Goal: Find specific page/section: Find specific page/section

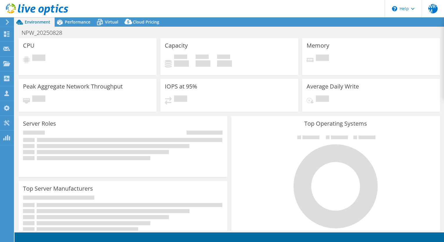
select select "EULondon"
select select "GBP"
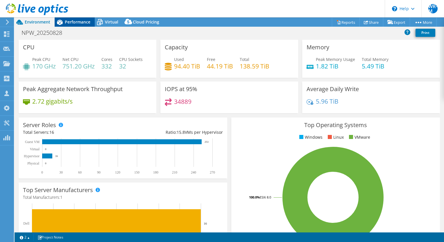
click at [78, 20] on span "Performance" at bounding box center [78, 22] width 26 height 6
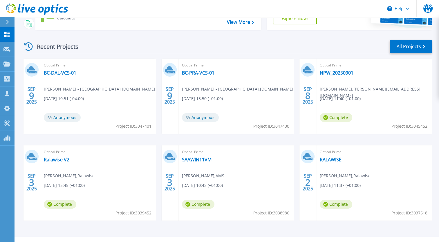
scroll to position [79, 0]
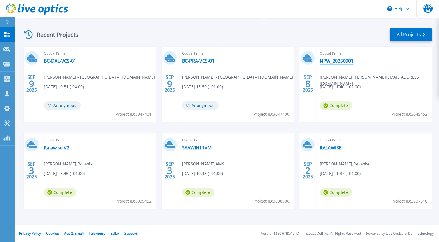
click at [338, 61] on link "NPW_20250901" at bounding box center [337, 61] width 34 height 6
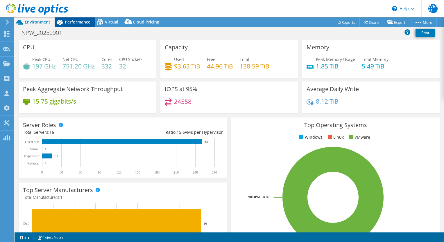
click at [77, 21] on span "Performance" at bounding box center [78, 22] width 26 height 6
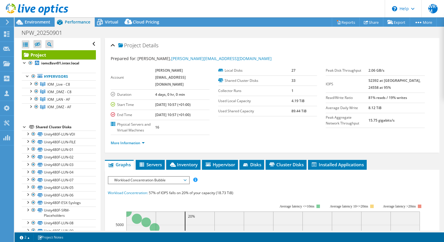
select select "USD"
click at [22, 22] on icon at bounding box center [20, 22] width 10 height 10
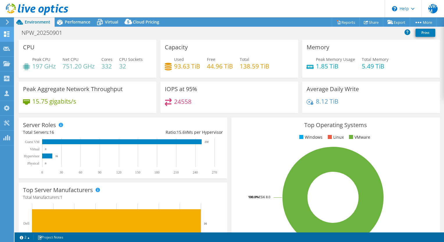
click at [5, 33] on use at bounding box center [7, 34] width 6 height 6
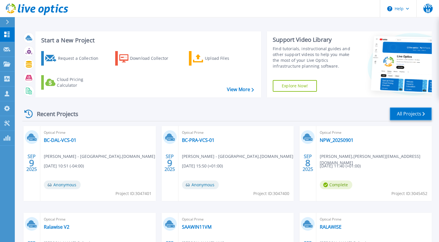
click at [412, 113] on link "All Projects" at bounding box center [411, 113] width 42 height 13
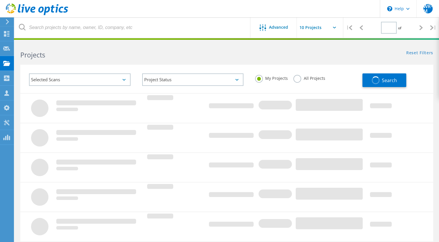
type input "1"
